Goal: Transaction & Acquisition: Purchase product/service

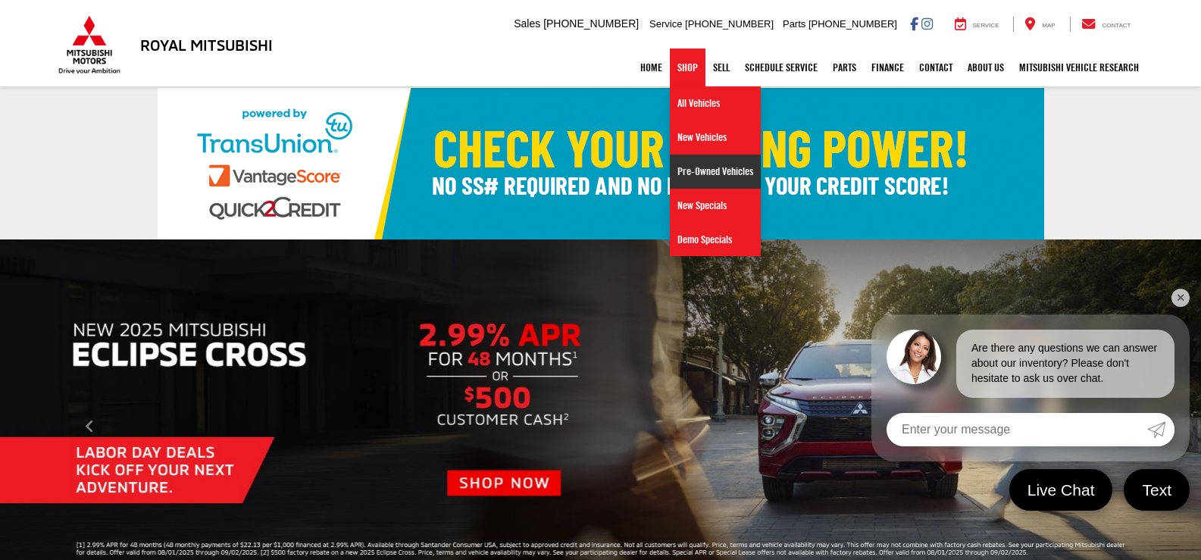
click at [705, 178] on link "Pre-Owned Vehicles" at bounding box center [715, 172] width 91 height 34
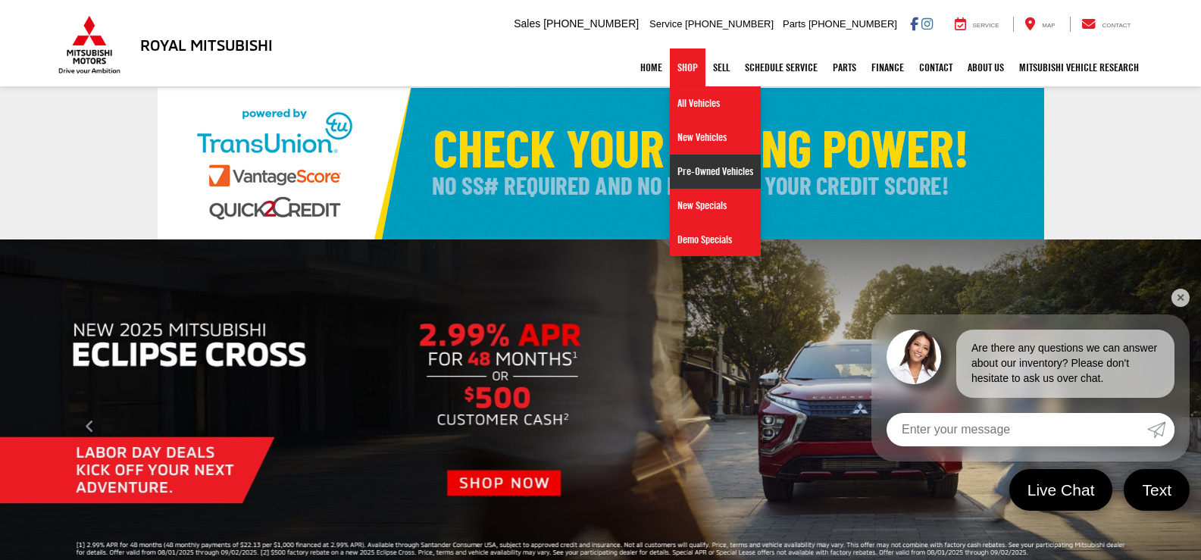
click at [690, 178] on link "Pre-Owned Vehicles" at bounding box center [715, 172] width 91 height 34
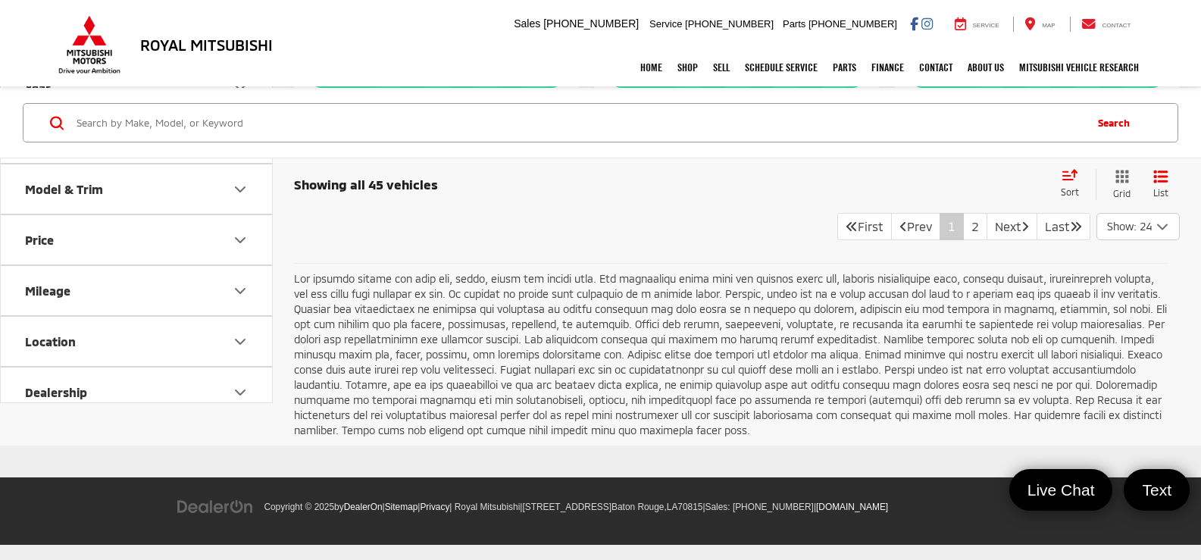
scroll to position [6086, 0]
click at [963, 236] on link "2" at bounding box center [975, 226] width 24 height 27
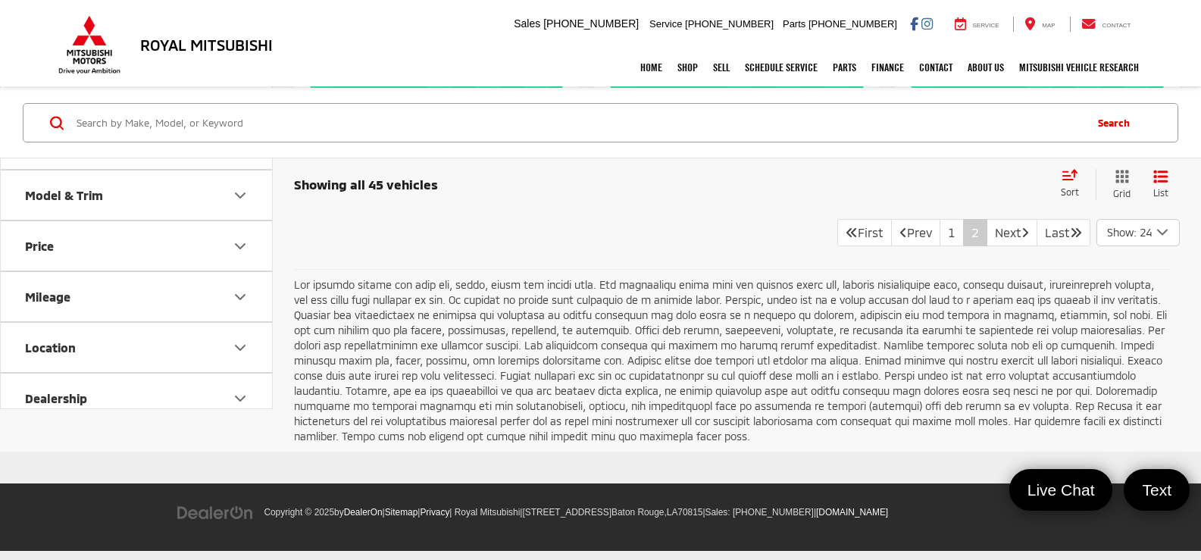
scroll to position [5077, 0]
